Goal: Find contact information: Find contact information

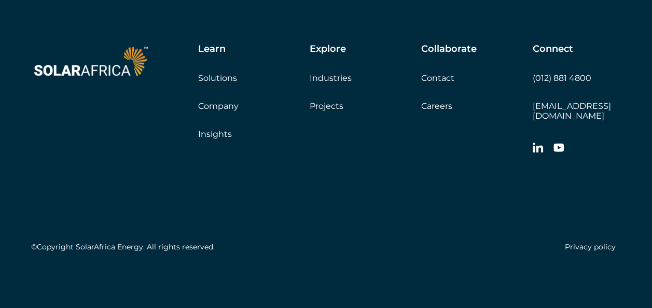
scroll to position [3057, 0]
click at [434, 82] on link "Contact" at bounding box center [437, 78] width 33 height 10
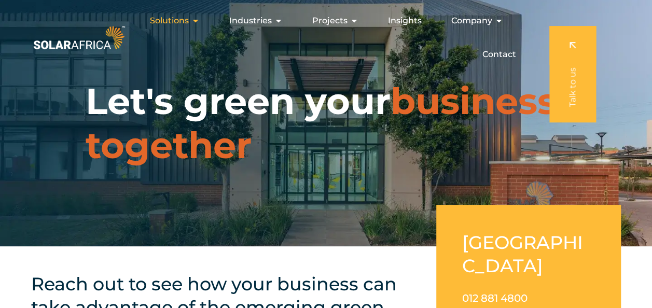
click at [175, 24] on span "Solutions" at bounding box center [169, 21] width 39 height 12
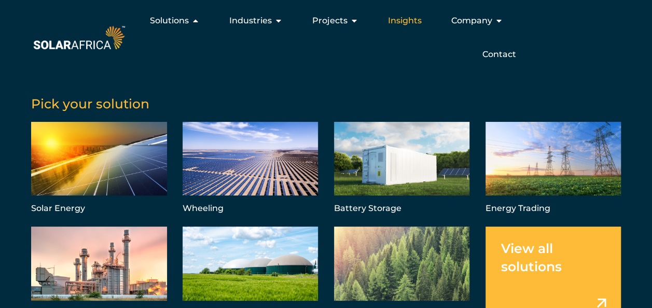
click at [412, 20] on span "Insights" at bounding box center [405, 21] width 34 height 12
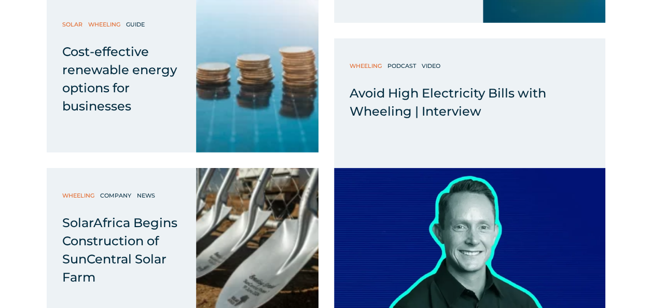
scroll to position [1763, 0]
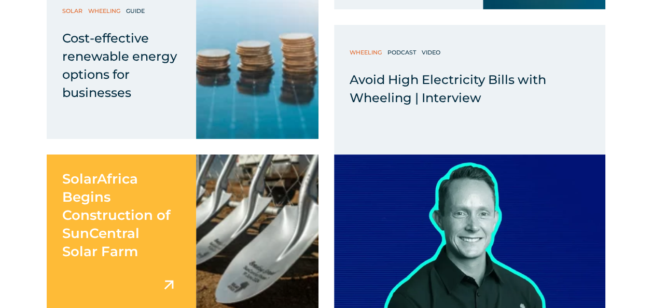
click at [126, 231] on span "SolarAfrica Begins Construction of SunCentral Solar Farm" at bounding box center [116, 215] width 108 height 89
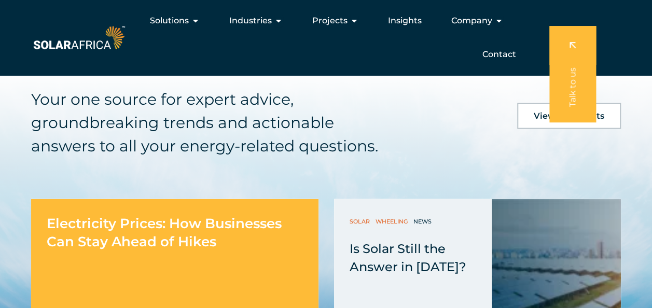
scroll to position [3007, 0]
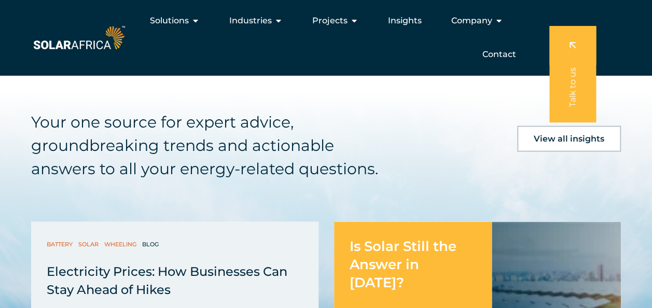
click at [377, 238] on span "Is Solar Still the Answer in 2025?" at bounding box center [402, 264] width 107 height 53
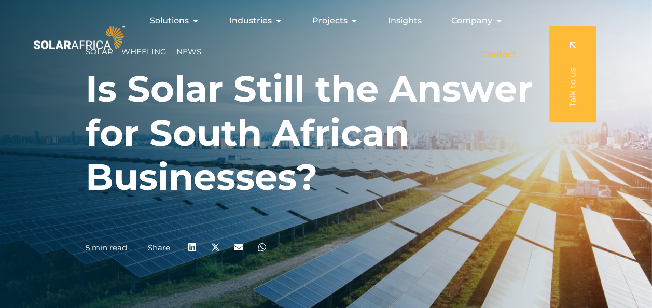
click at [494, 55] on span "Contact" at bounding box center [499, 54] width 34 height 12
